Goal: Information Seeking & Learning: Learn about a topic

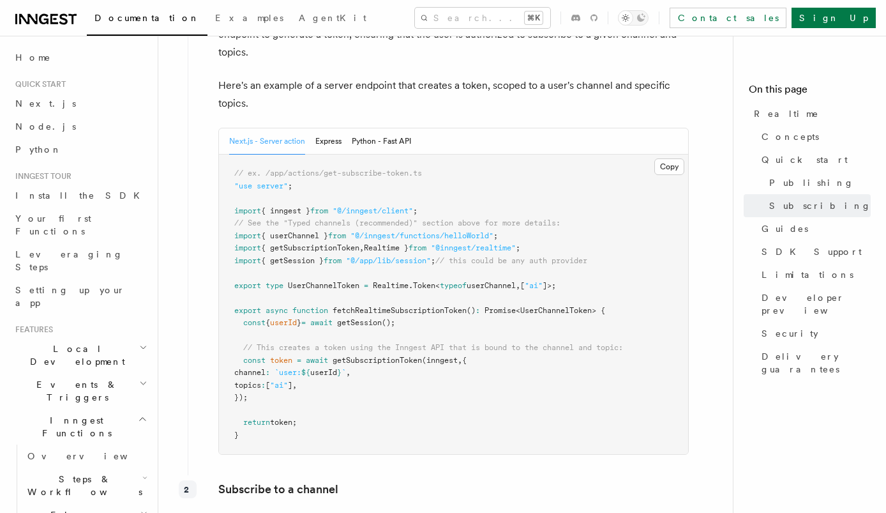
scroll to position [580, 0]
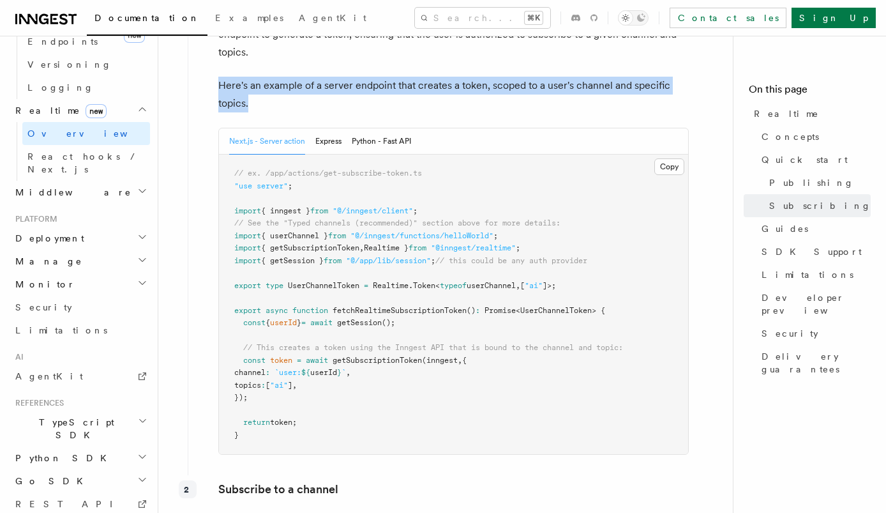
drag, startPoint x: 550, startPoint y: 50, endPoint x: 548, endPoint y: 106, distance: 56.2
click at [548, 106] on div "Create a subscription token Subscription tokens are required to securely establ…" at bounding box center [439, 203] width 502 height 534
click at [548, 106] on p "Here's an example of a server endpoint that creates a token, scoped to a user's…" at bounding box center [453, 95] width 470 height 36
drag, startPoint x: 577, startPoint y: 106, endPoint x: 543, endPoint y: 80, distance: 42.9
click at [543, 80] on div "Create a subscription token Subscription tokens are required to securely establ…" at bounding box center [439, 203] width 502 height 534
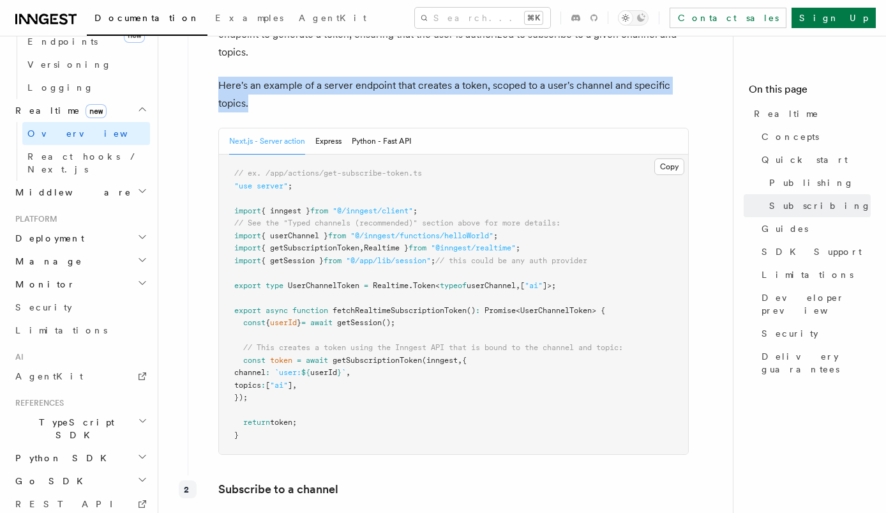
click at [543, 80] on div "Create a subscription token Subscription tokens are required to securely establ…" at bounding box center [439, 203] width 502 height 534
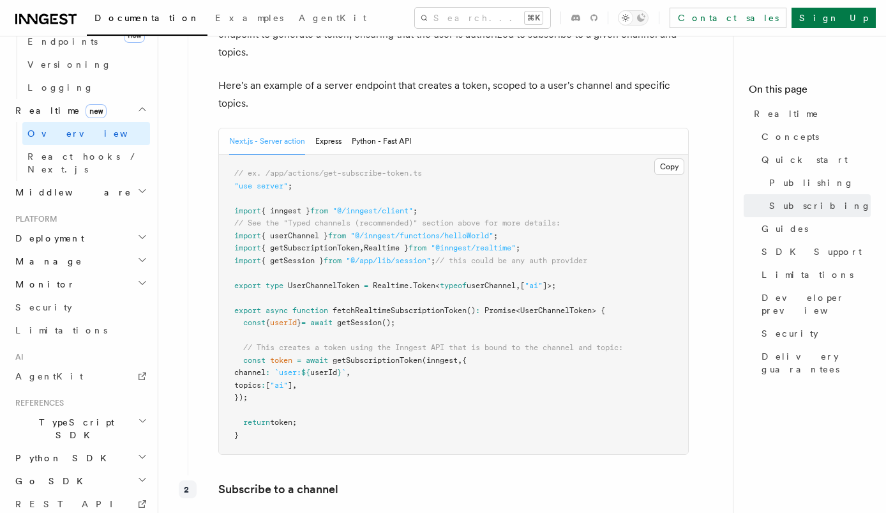
click at [497, 126] on div "Create a subscription token Subscription tokens are required to securely establ…" at bounding box center [439, 203] width 502 height 534
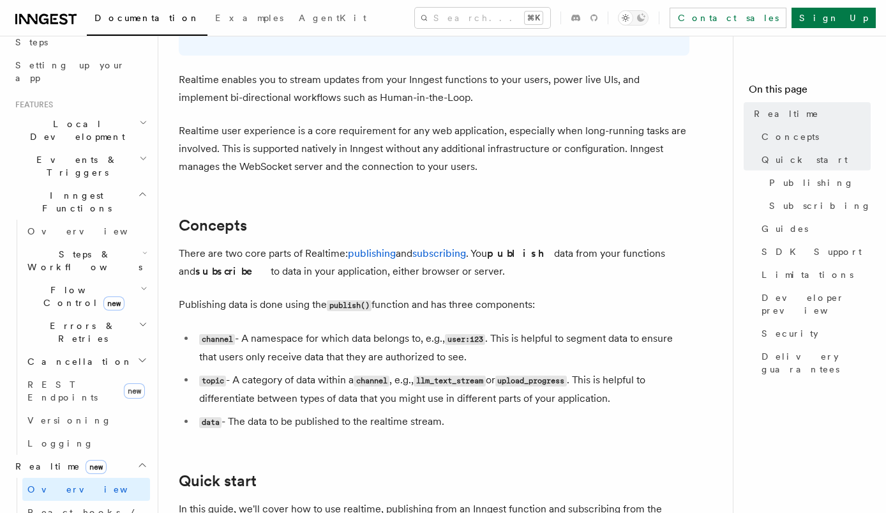
scroll to position [0, 0]
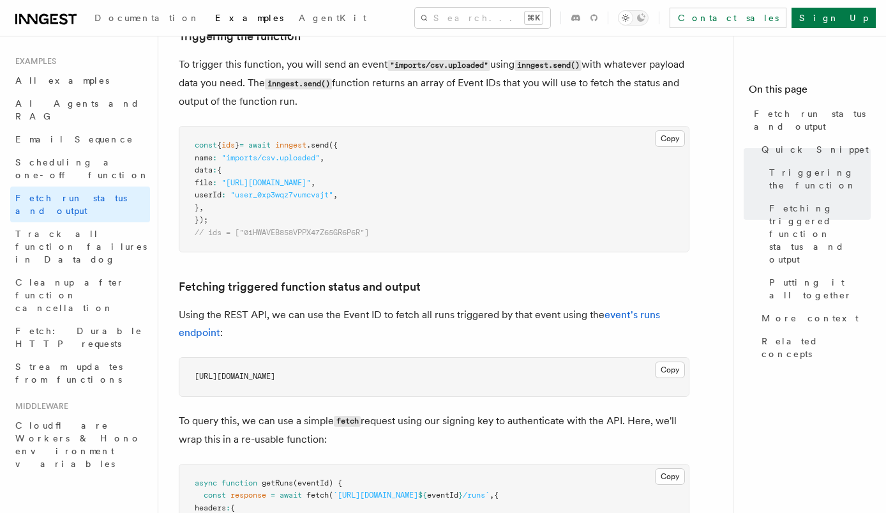
scroll to position [477, 0]
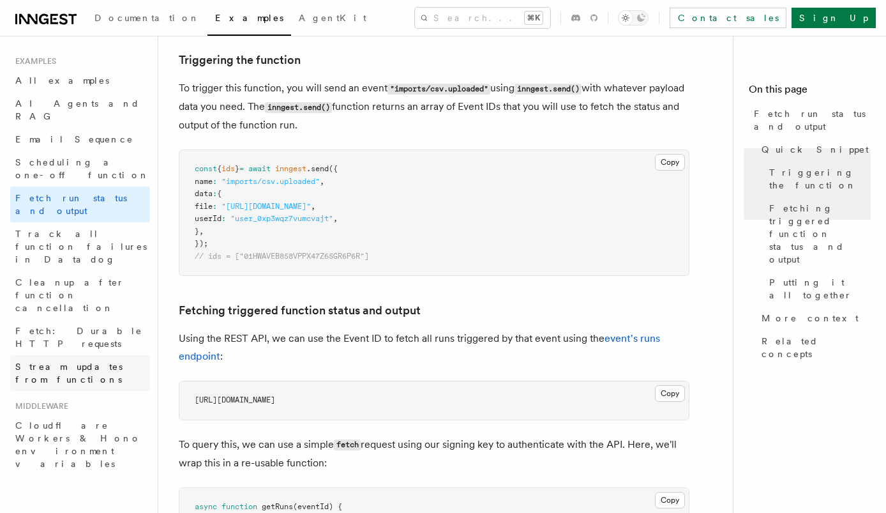
click at [109, 361] on span "Stream updates from functions" at bounding box center [68, 372] width 107 height 23
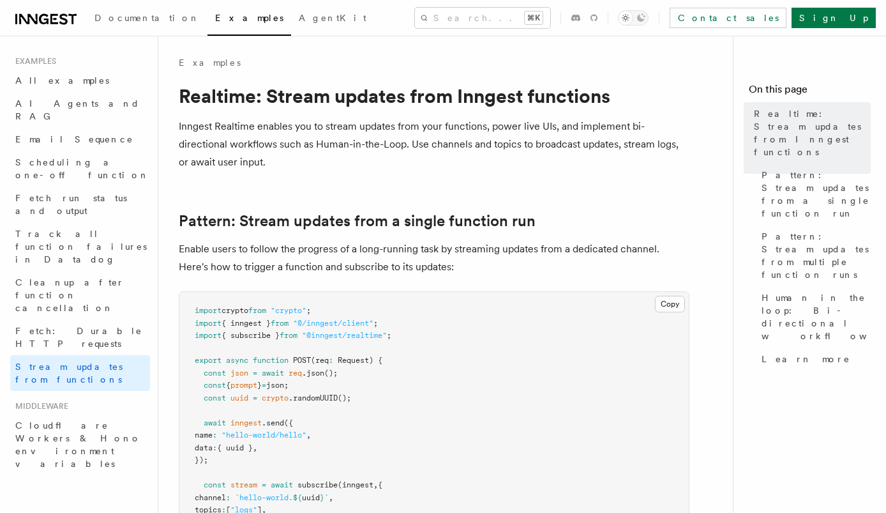
click at [227, 91] on h1 "Realtime: Stream updates from Inngest functions" at bounding box center [434, 95] width 511 height 23
copy h1 "Realtime"
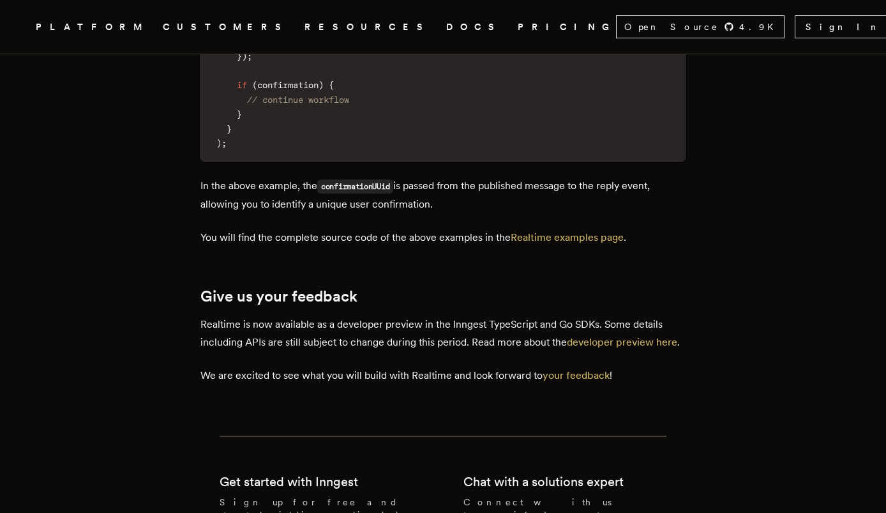
scroll to position [4123, 0]
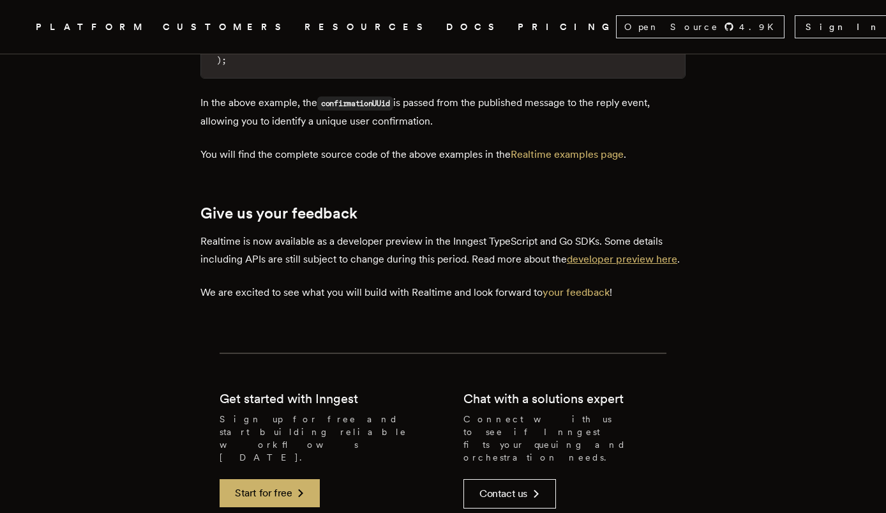
click at [617, 253] on link "developer preview here" at bounding box center [622, 259] width 110 height 12
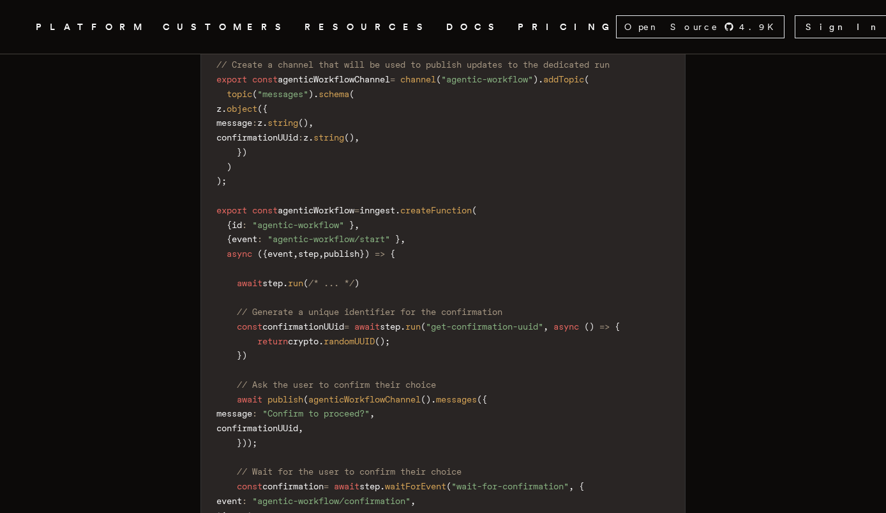
scroll to position [3254, 0]
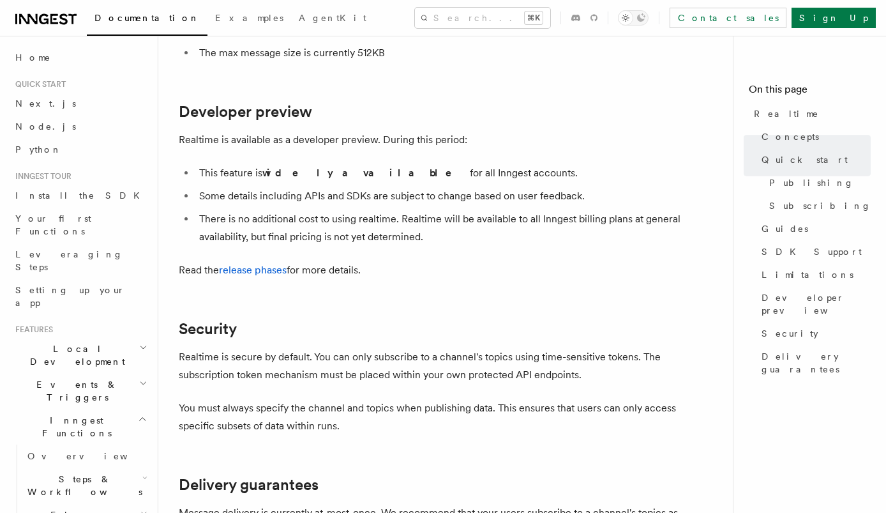
scroll to position [3311, 0]
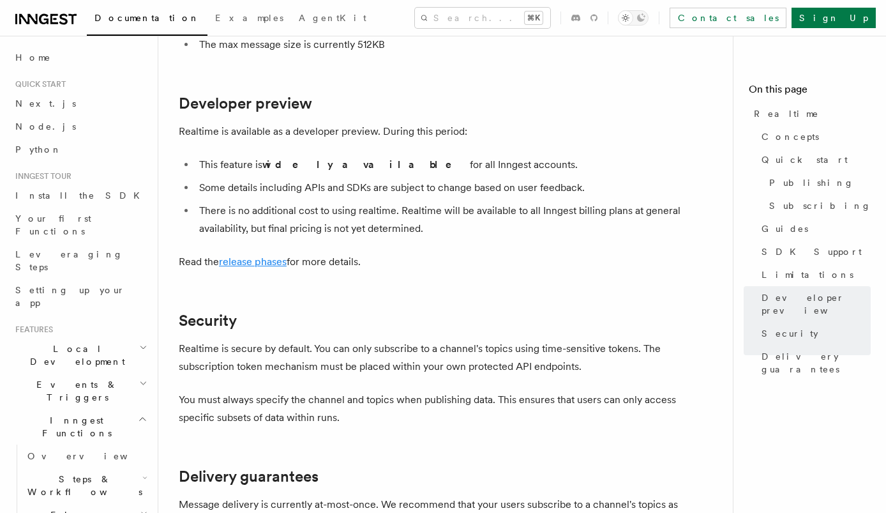
click at [276, 255] on link "release phases" at bounding box center [253, 261] width 68 height 12
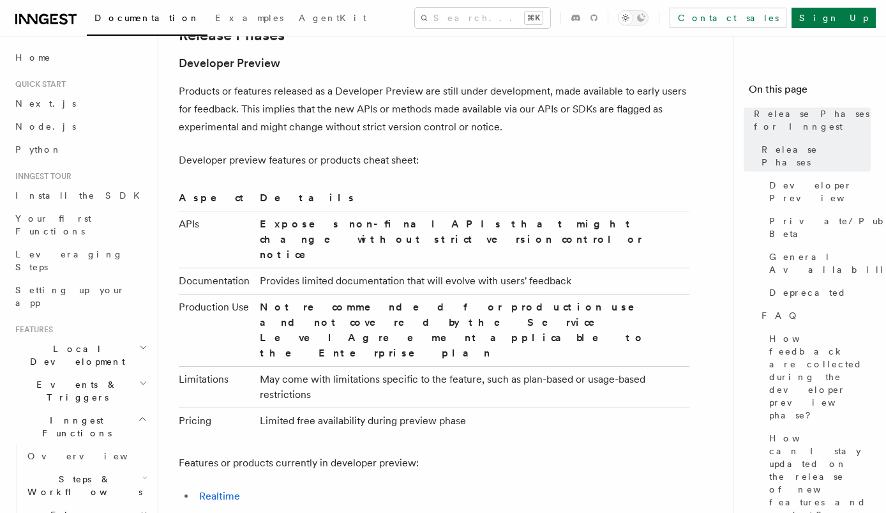
scroll to position [791, 0]
